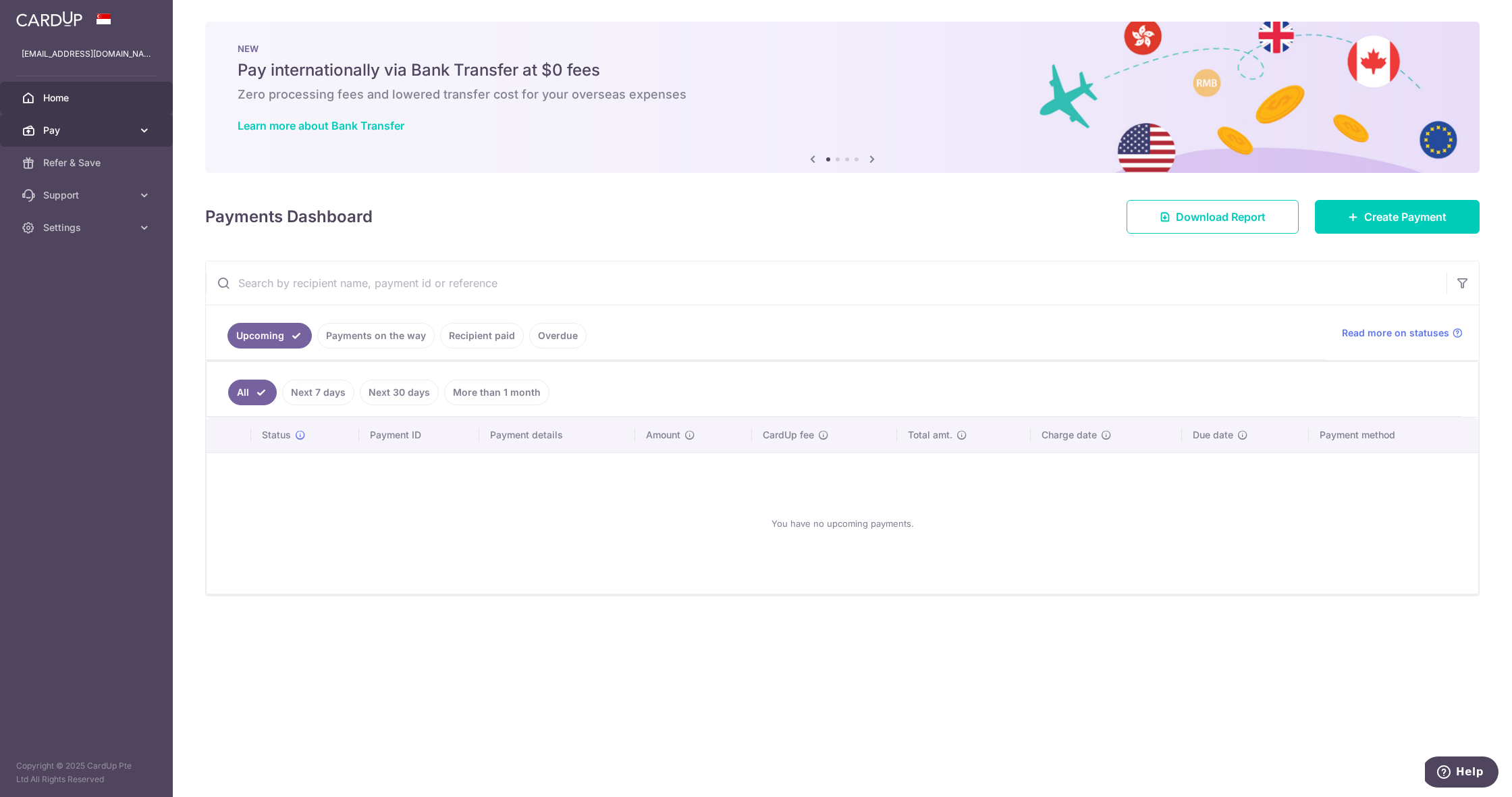
click at [128, 132] on span "Pay" at bounding box center [88, 130] width 89 height 13
click at [110, 160] on span "Payments" at bounding box center [88, 162] width 89 height 13
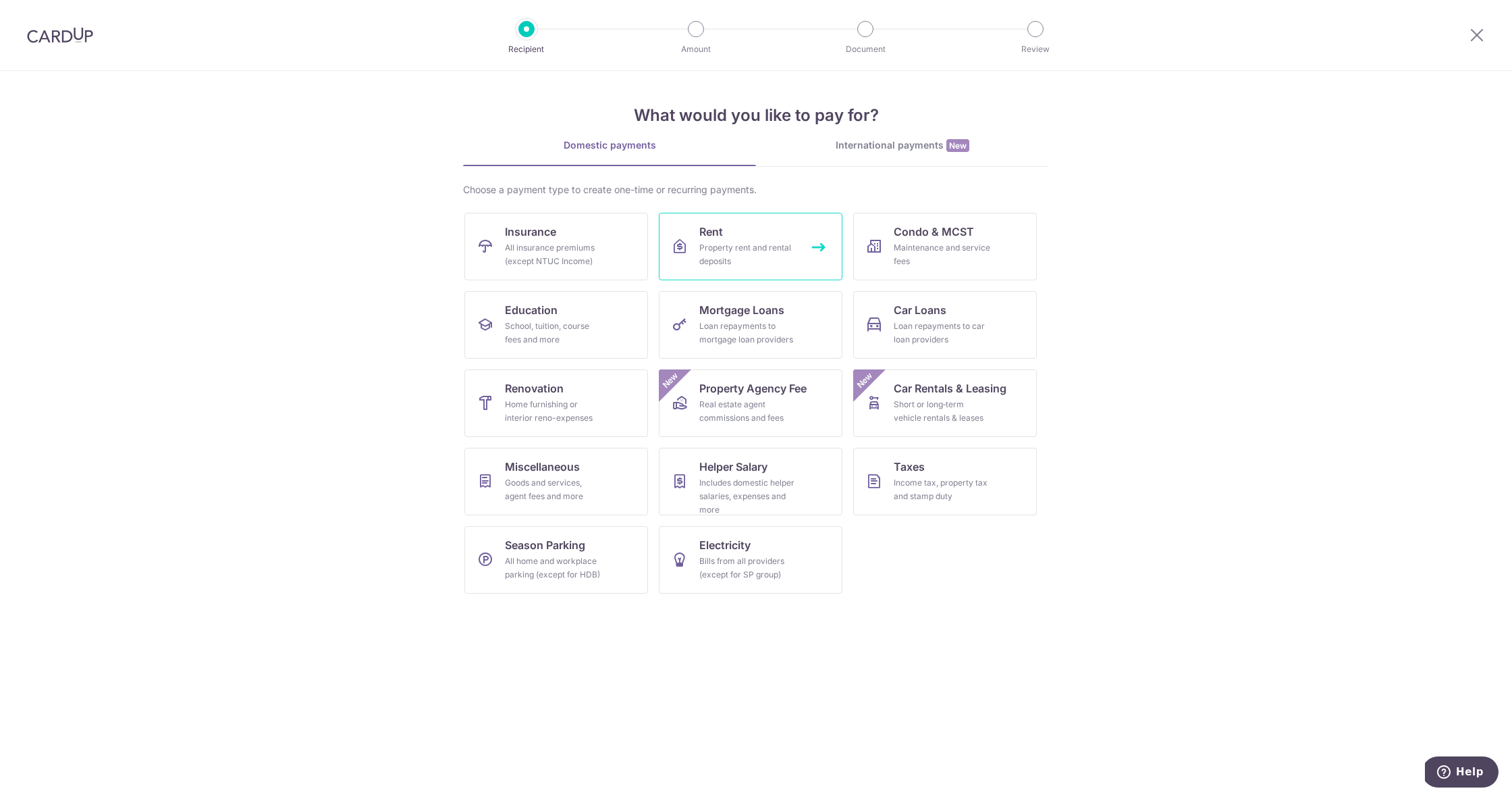
click at [751, 243] on div "Property rent and rental deposits" at bounding box center [748, 254] width 97 height 27
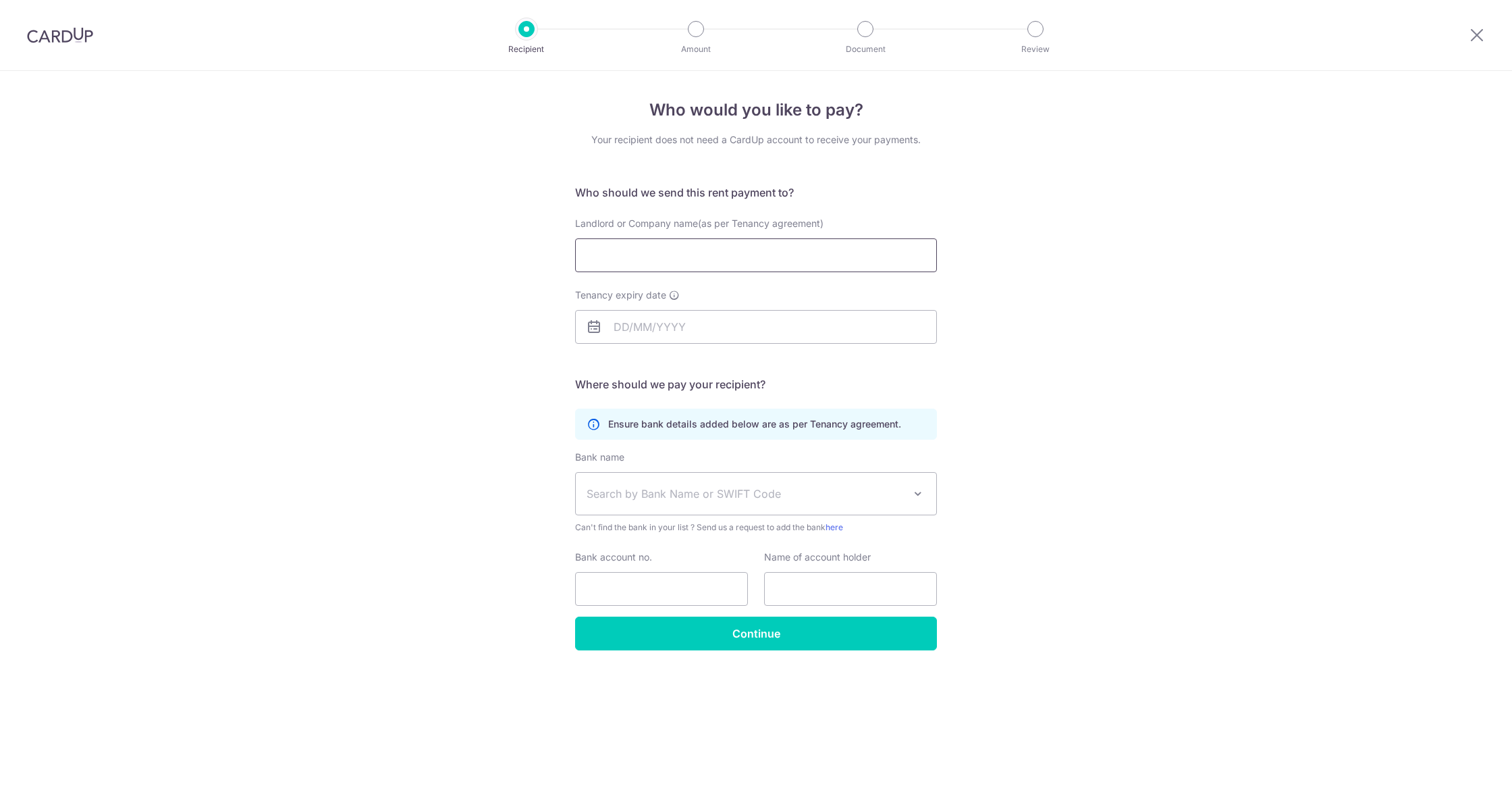
click at [758, 250] on input "Landlord or Company name(as per Tenancy agreement)" at bounding box center [756, 255] width 362 height 34
click at [1475, 34] on icon at bounding box center [1476, 34] width 16 height 17
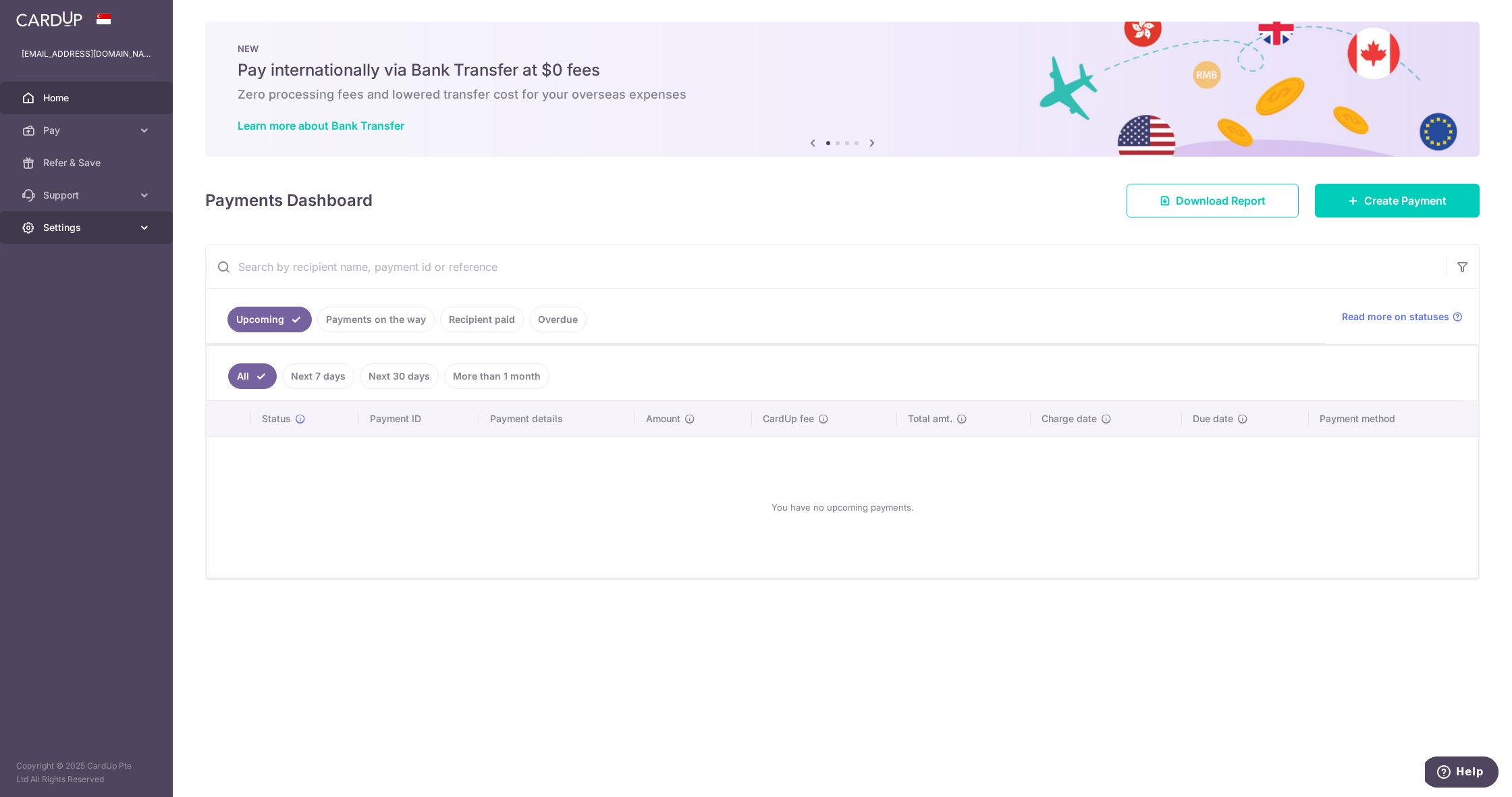
click at [147, 234] on link "Settings" at bounding box center [86, 227] width 172 height 32
click at [118, 268] on link "Account" at bounding box center [86, 260] width 172 height 32
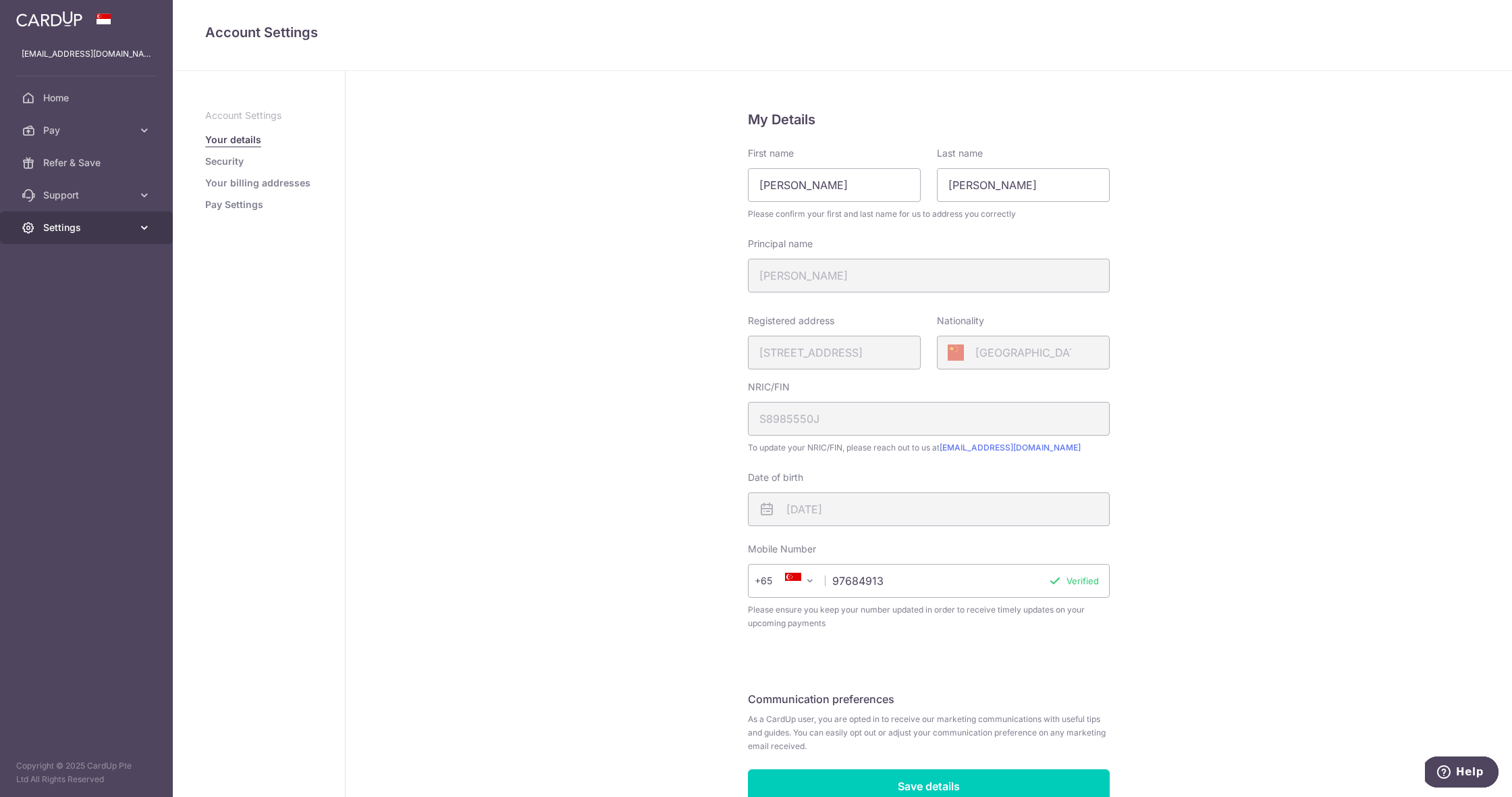
click at [99, 230] on span "Settings" at bounding box center [88, 227] width 89 height 13
click at [93, 295] on span "Logout" at bounding box center [88, 292] width 89 height 13
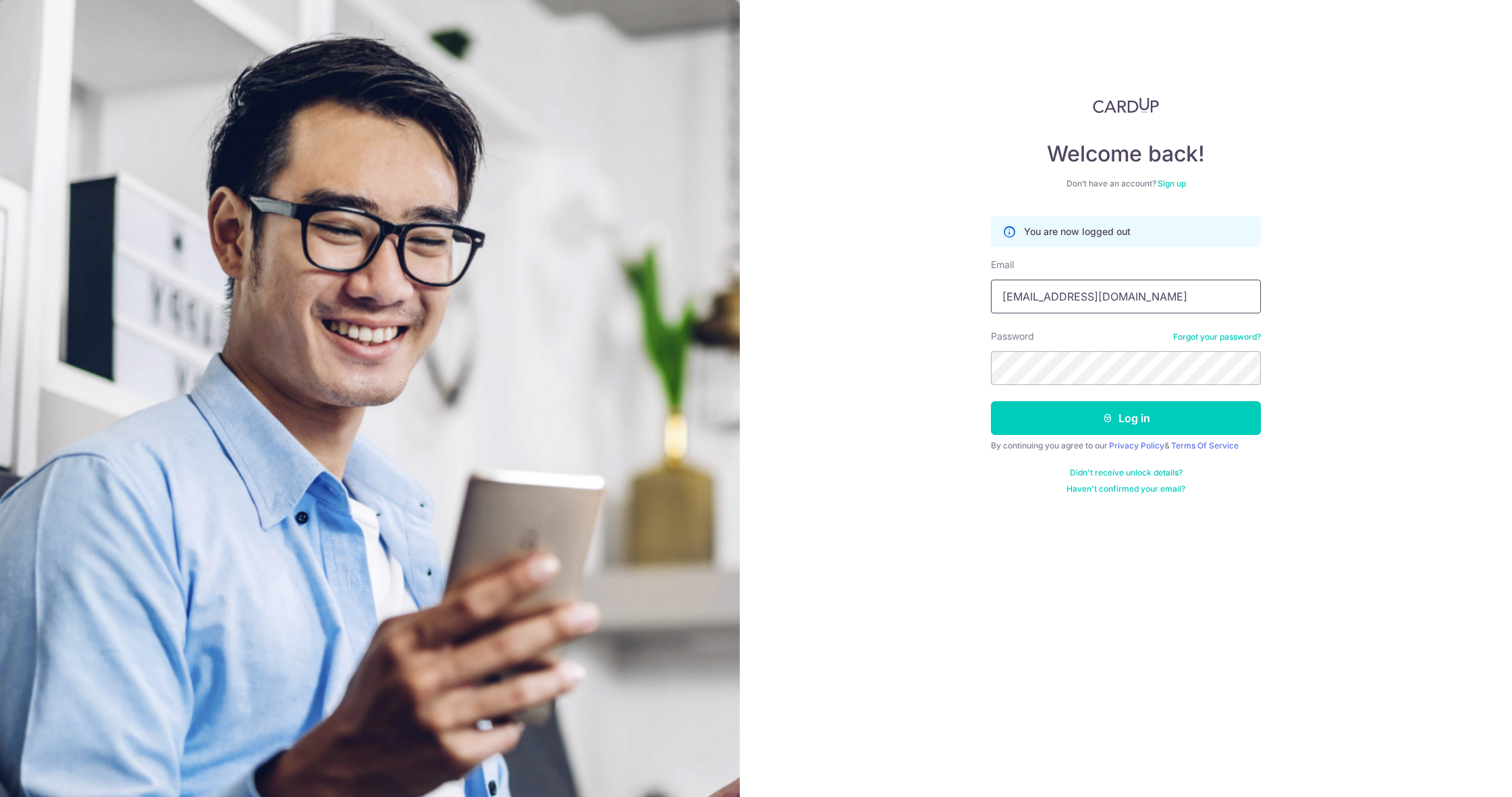
type input "yuhang.zhao89@gmail.com"
click at [1099, 414] on button "Log in" at bounding box center [1125, 418] width 270 height 34
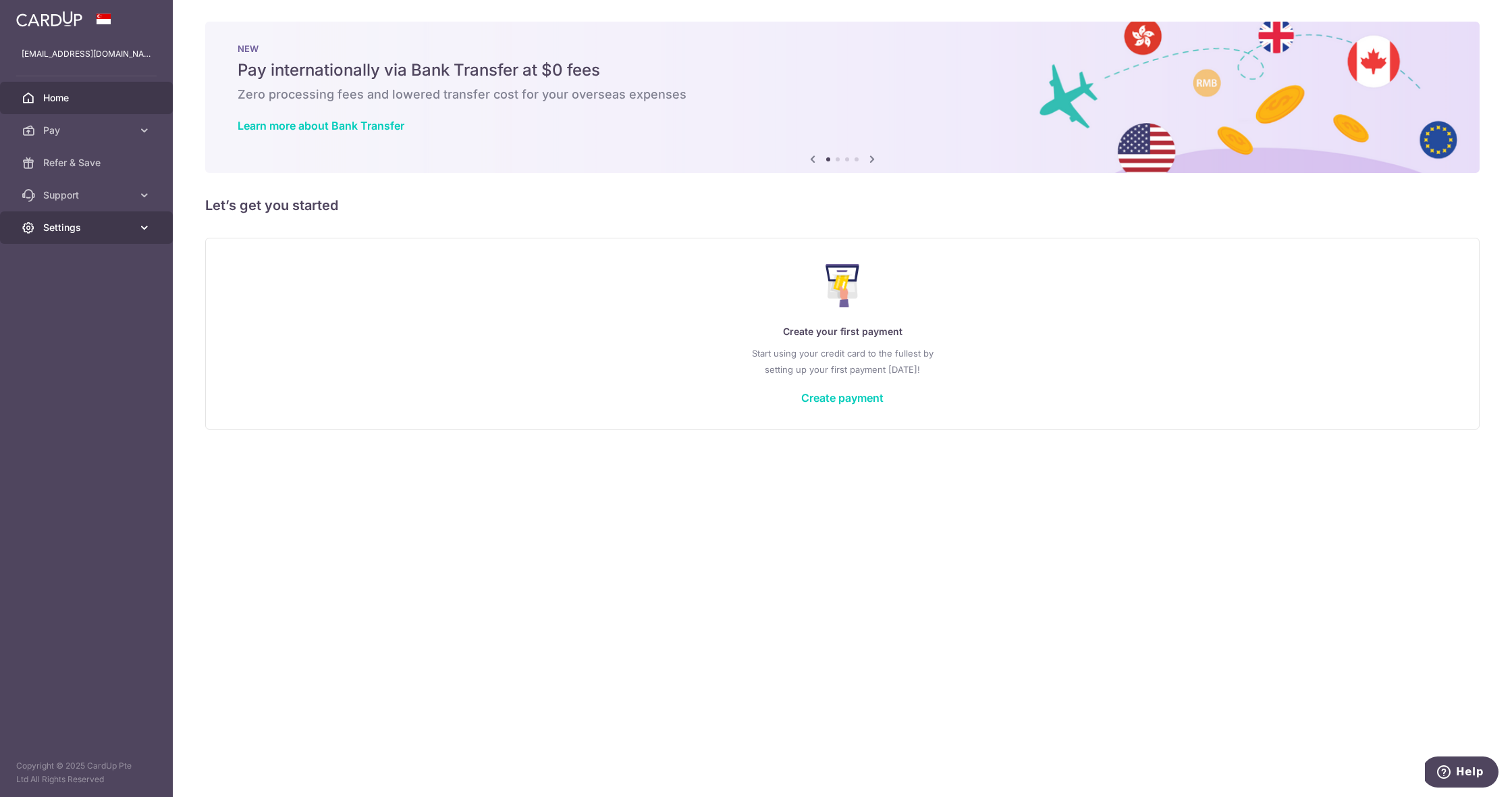
click at [96, 222] on span "Settings" at bounding box center [88, 227] width 89 height 13
